Goal: Task Accomplishment & Management: Use online tool/utility

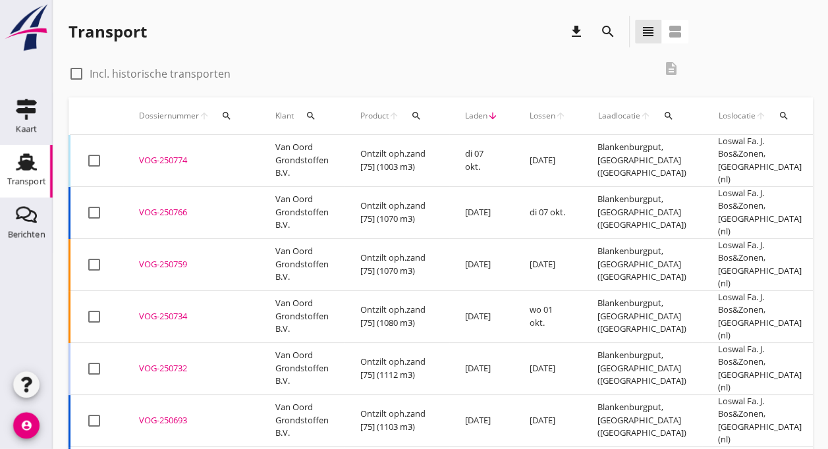
click at [161, 159] on div "VOG-250774" at bounding box center [191, 160] width 105 height 13
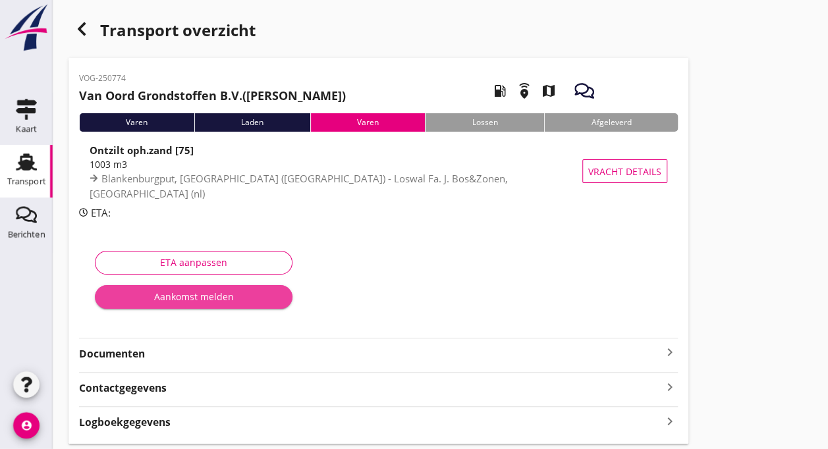
click at [184, 296] on div "Aankomst melden" at bounding box center [193, 297] width 176 height 14
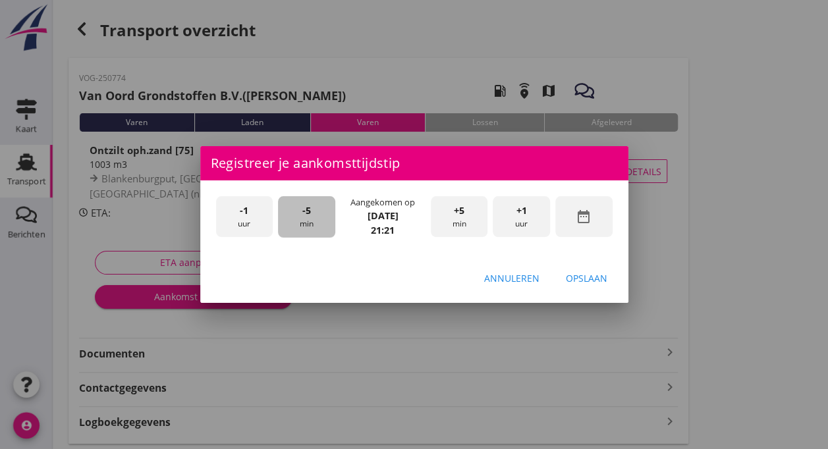
click at [304, 217] on span "-5" at bounding box center [306, 210] width 9 height 14
click at [304, 216] on span "-5" at bounding box center [306, 210] width 9 height 14
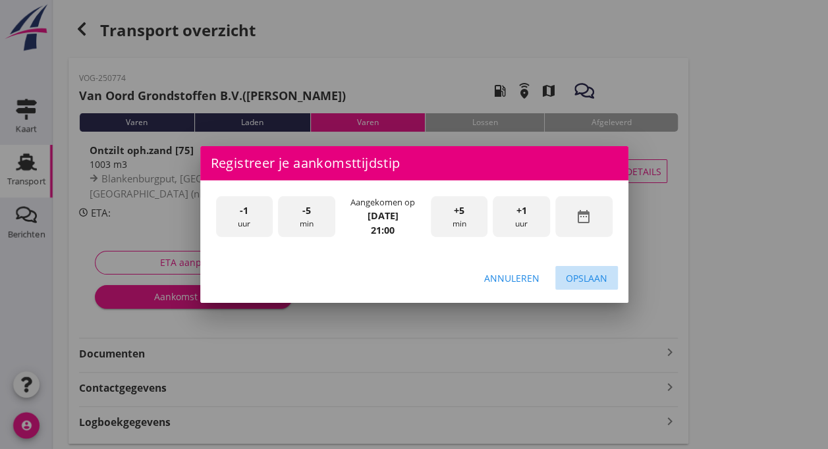
click at [582, 283] on div "Opslaan" at bounding box center [586, 278] width 41 height 14
